Goal: Information Seeking & Learning: Check status

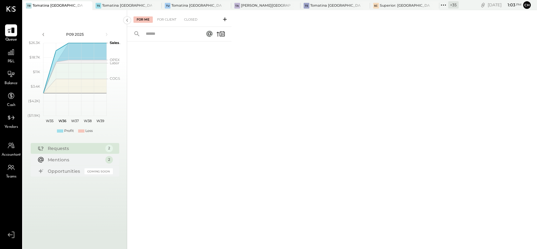
click at [84, 5] on icon at bounding box center [87, 6] width 8 height 8
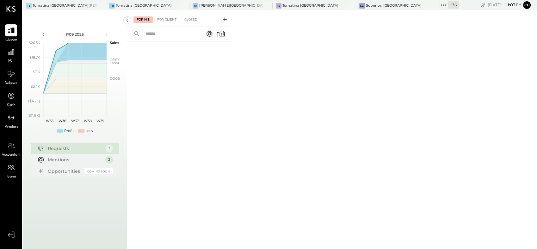
click at [84, 5] on div at bounding box center [95, 5] width 22 height 9
click at [180, 3] on icon at bounding box center [184, 6] width 8 height 8
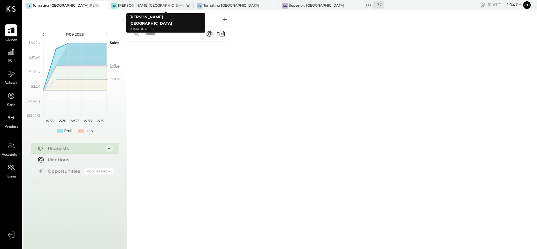
click at [184, 5] on icon at bounding box center [188, 6] width 8 height 8
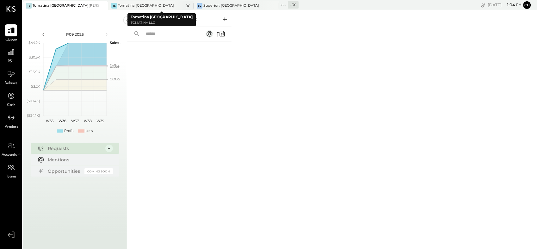
click at [187, 7] on icon at bounding box center [188, 6] width 8 height 8
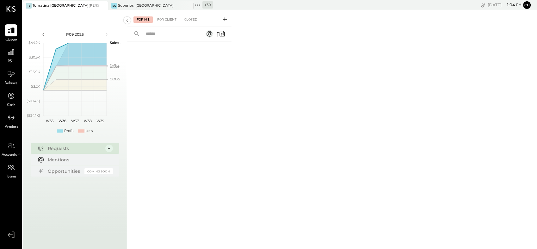
click at [187, 7] on icon at bounding box center [188, 6] width 8 height 8
click at [115, 4] on icon at bounding box center [112, 5] width 8 height 8
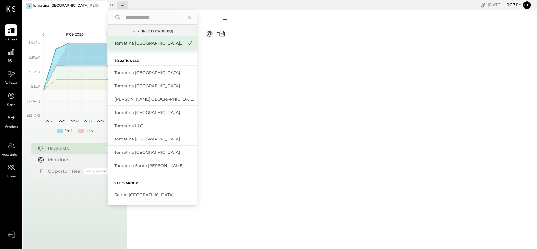
click at [139, 17] on input "text" at bounding box center [152, 17] width 59 height 11
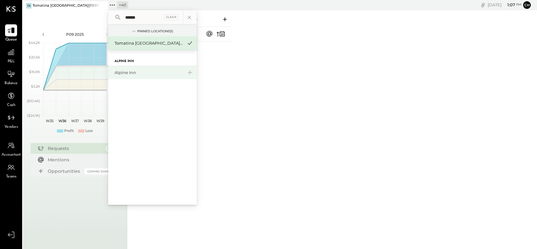
type input "******"
click at [131, 69] on div "Alpine Inn" at bounding box center [152, 72] width 88 height 13
click at [131, 70] on div "Alpine Inn" at bounding box center [148, 73] width 68 height 6
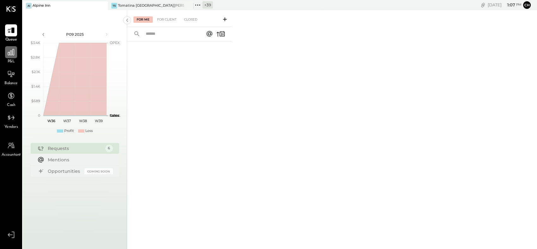
click at [14, 53] on icon at bounding box center [11, 52] width 8 height 8
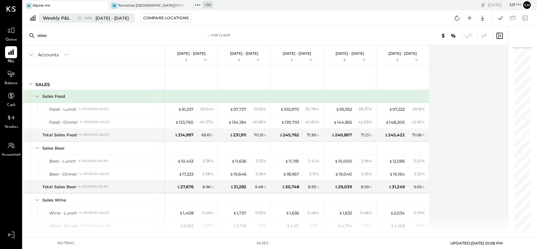
click at [51, 19] on div "Weekly P&L" at bounding box center [56, 18] width 27 height 6
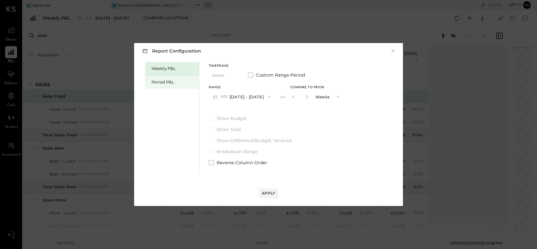
click at [164, 85] on div "Period P&L" at bounding box center [172, 81] width 54 height 13
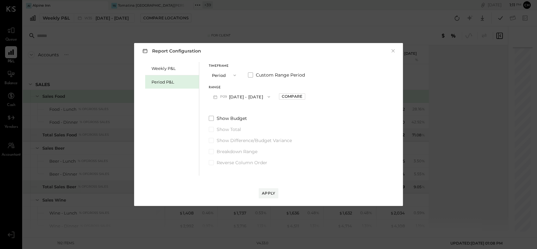
click at [252, 96] on button "P09 [DATE] - [DATE]" at bounding box center [242, 97] width 66 height 12
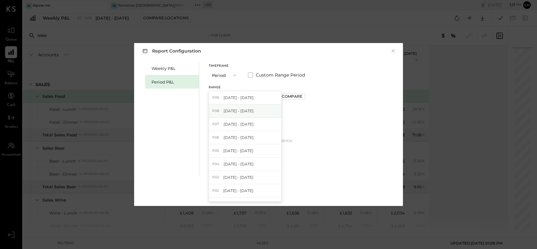
click at [255, 111] on div "P08 [DATE] - [DATE]" at bounding box center [245, 110] width 72 height 13
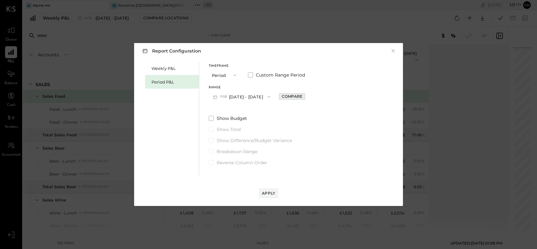
click at [289, 96] on div "Compare" at bounding box center [292, 96] width 21 height 5
click at [305, 96] on icon "button" at bounding box center [306, 96] width 2 height 3
type input "*"
click at [272, 194] on div "Apply" at bounding box center [268, 192] width 13 height 5
